Goal: Transaction & Acquisition: Purchase product/service

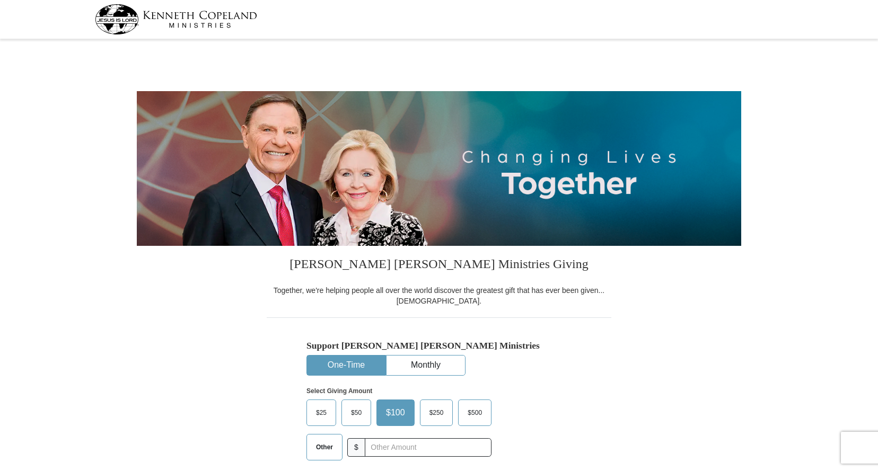
select select "VA"
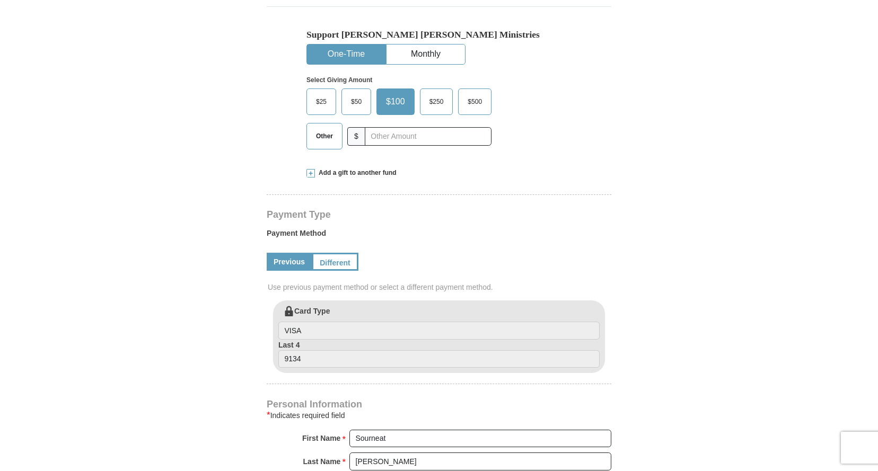
click at [321, 143] on span "Other" at bounding box center [325, 136] width 28 height 16
click at [0, 0] on input "Other" at bounding box center [0, 0] width 0 height 0
click at [309, 169] on span at bounding box center [311, 173] width 8 height 8
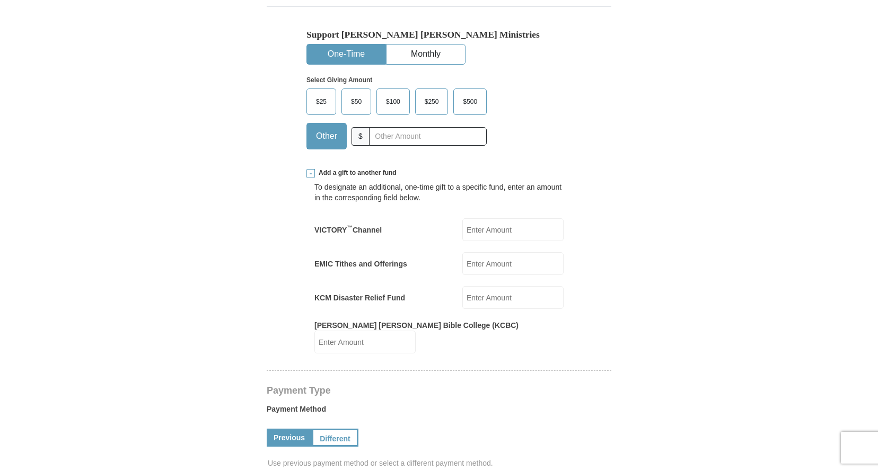
click at [495, 269] on input "EMIC Tithes and Offerings" at bounding box center [512, 263] width 101 height 23
type input "41.43"
click at [658, 305] on form "Kenneth Copeland Ministries Giving Together, we're helping people all over the …" at bounding box center [439, 398] width 605 height 1335
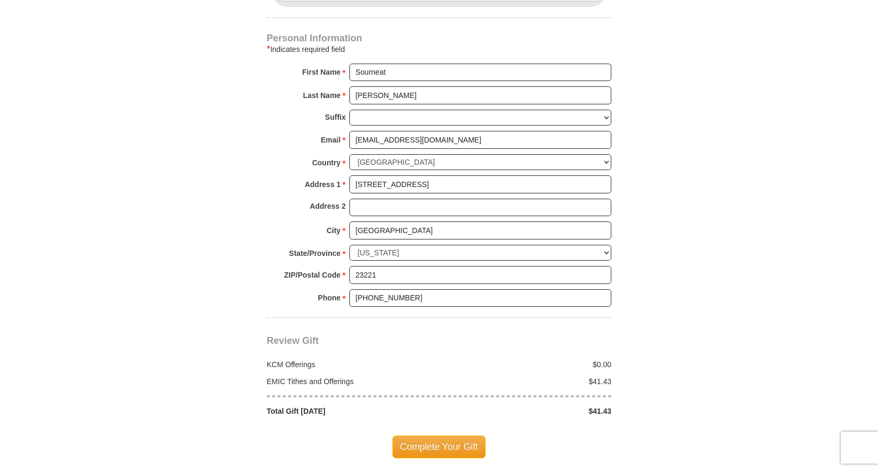
scroll to position [860, 0]
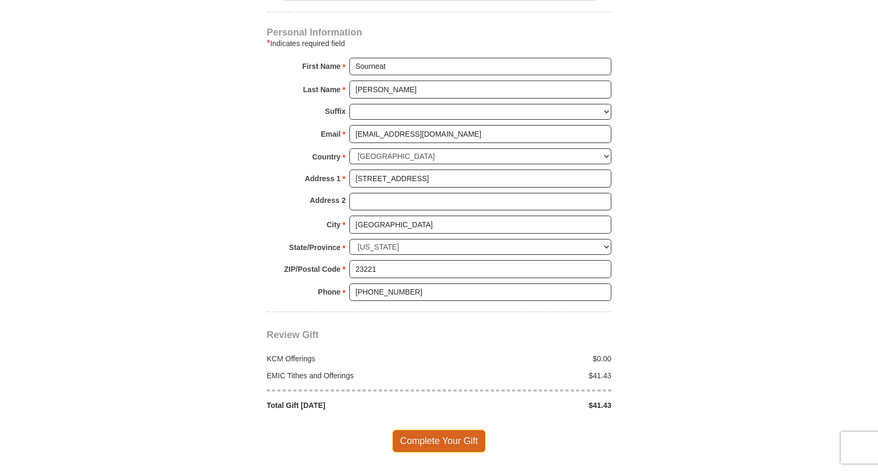
click at [463, 430] on span "Complete Your Gift" at bounding box center [439, 441] width 94 height 22
